Goal: Task Accomplishment & Management: Use online tool/utility

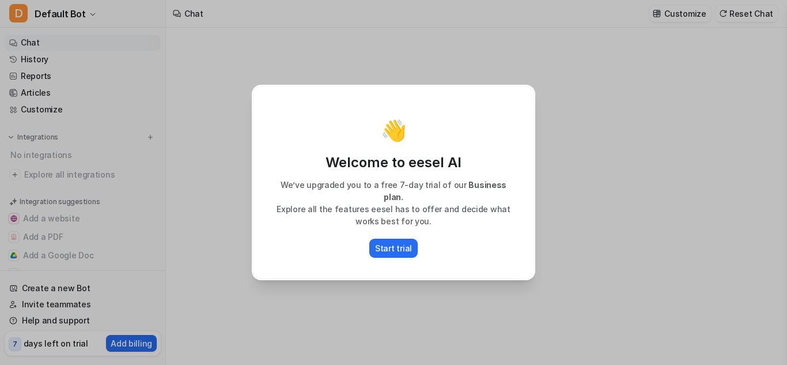
type textarea "**********"
click at [407, 246] on p "Start trial" at bounding box center [393, 248] width 37 height 12
